Goal: Transaction & Acquisition: Purchase product/service

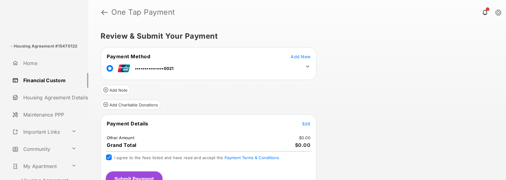
click at [309, 122] on span "Edit" at bounding box center [306, 123] width 8 height 5
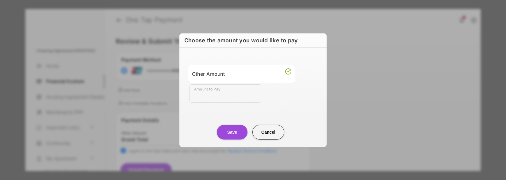
click at [212, 98] on input "Amount to Pay" at bounding box center [225, 93] width 72 height 18
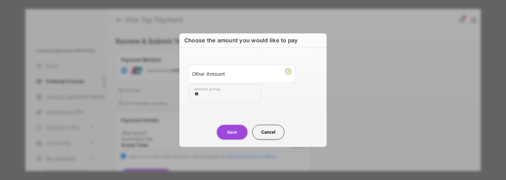
type input "**"
click at [239, 132] on button "Save" at bounding box center [232, 132] width 31 height 15
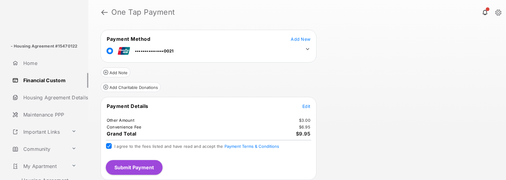
scroll to position [18, 0]
click at [140, 169] on button "Submit Payment" at bounding box center [134, 166] width 57 height 15
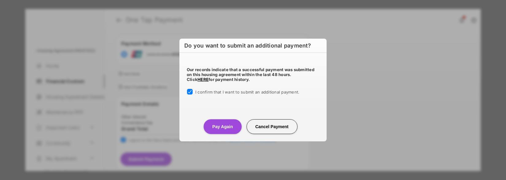
click at [225, 129] on button "Pay Again" at bounding box center [223, 126] width 38 height 15
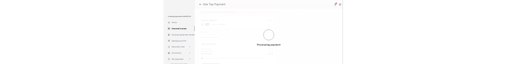
scroll to position [0, 0]
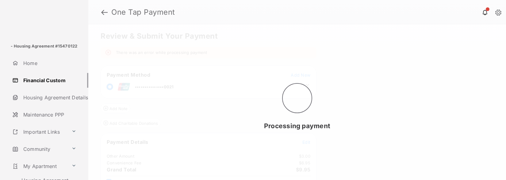
drag, startPoint x: 368, startPoint y: 179, endPoint x: 369, endPoint y: 170, distance: 9.2
click at [369, 170] on div "Processing payment" at bounding box center [297, 102] width 418 height 155
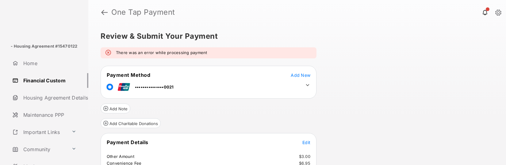
drag, startPoint x: 452, startPoint y: 164, endPoint x: 445, endPoint y: 158, distance: 9.0
click at [446, 128] on div "Review & Submit Your Payment There was an error while processing payment Paymen…" at bounding box center [297, 95] width 418 height 140
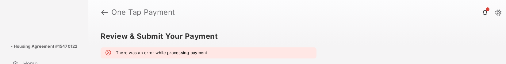
drag, startPoint x: 443, startPoint y: 63, endPoint x: 444, endPoint y: 116, distance: 52.1
click at [444, 64] on html "- Housing Agreement #15470122 Home Financial Custom Housing Agreement Details M…" at bounding box center [253, 32] width 506 height 64
drag, startPoint x: 447, startPoint y: 63, endPoint x: 450, endPoint y: 91, distance: 28.1
click at [450, 64] on html "- Housing Agreement #15470122 Home Financial Custom Housing Agreement Details M…" at bounding box center [253, 32] width 506 height 64
drag, startPoint x: 472, startPoint y: 63, endPoint x: 473, endPoint y: 89, distance: 25.1
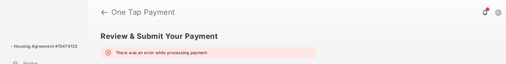
click at [473, 64] on html "- Housing Agreement #15470122 Home Financial Custom Housing Agreement Details M…" at bounding box center [253, 32] width 506 height 64
click at [423, 48] on div "Review & Submit Your Payment There was an error while processing payment Paymen…" at bounding box center [297, 44] width 418 height 39
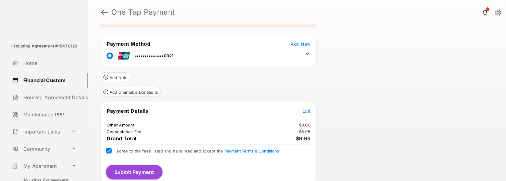
scroll to position [25, 0]
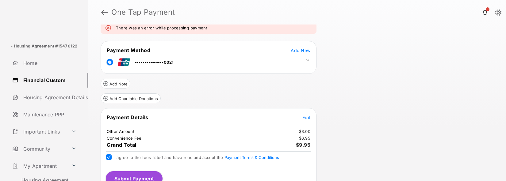
click at [113, 98] on button "Add Charitable Donations" at bounding box center [131, 98] width 60 height 10
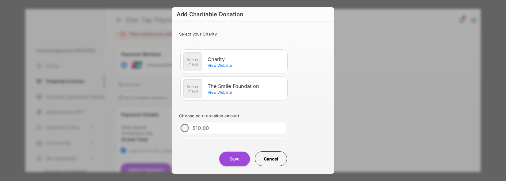
click at [276, 159] on button "Cancel" at bounding box center [271, 158] width 32 height 15
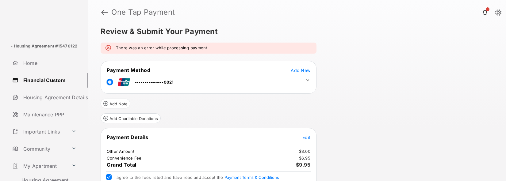
scroll to position [0, 0]
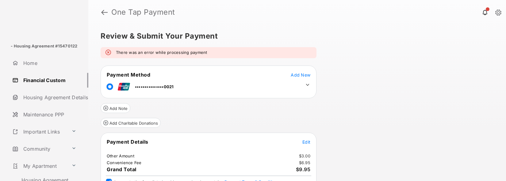
click at [441, 180] on html "- Housing Agreement #15470122 Home Financial Custom Housing Agreement Details M…" at bounding box center [253, 90] width 506 height 181
click at [418, 137] on div "Review & Submit Your Payment There was an error while processing payment Paymen…" at bounding box center [297, 103] width 418 height 157
click at [456, 169] on div "Review & Submit Your Payment There was an error while processing payment Paymen…" at bounding box center [297, 103] width 418 height 157
